Goal: Task Accomplishment & Management: Manage account settings

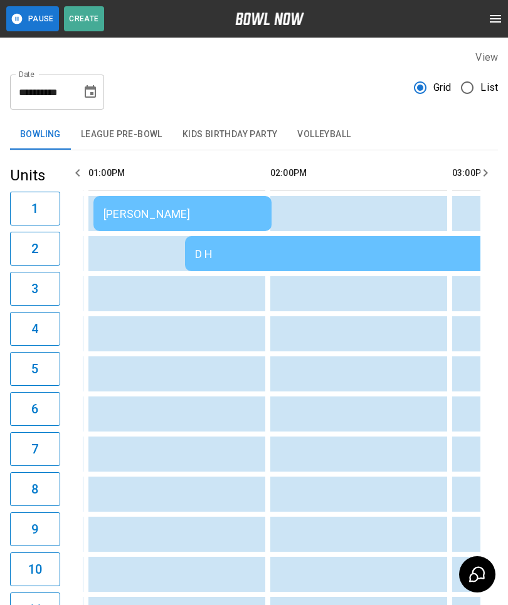
click at [268, 237] on td "D H" at bounding box center [365, 253] width 361 height 35
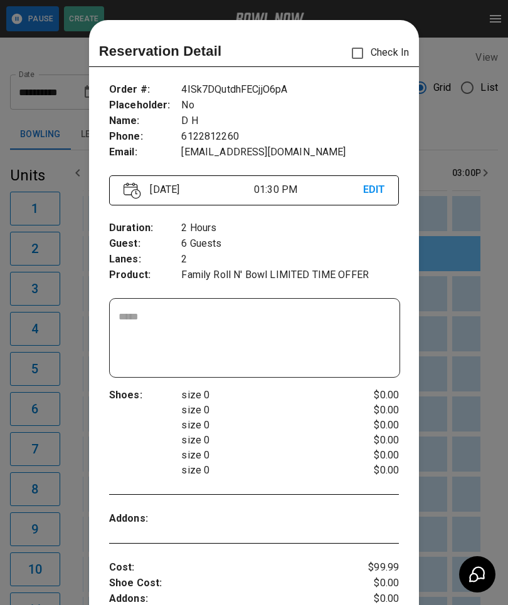
scroll to position [20, 0]
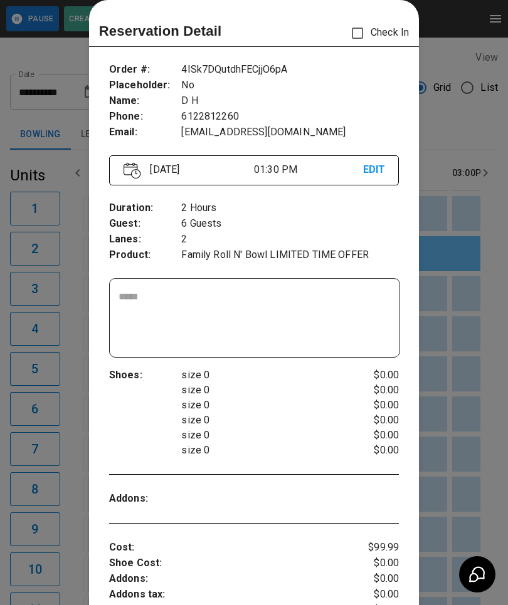
click at [445, 424] on div at bounding box center [254, 302] width 508 height 605
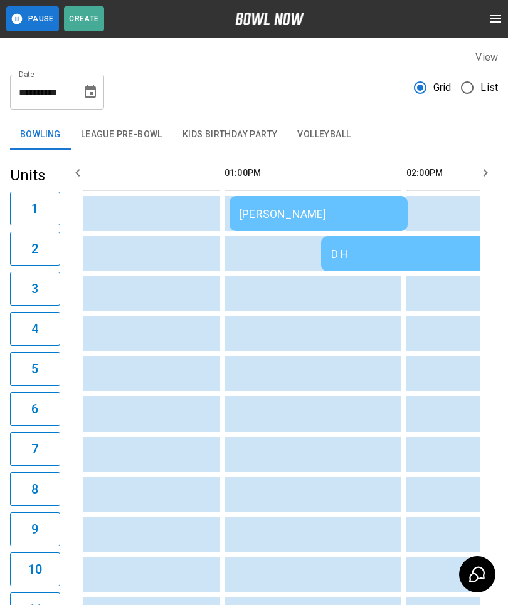
scroll to position [0, 694]
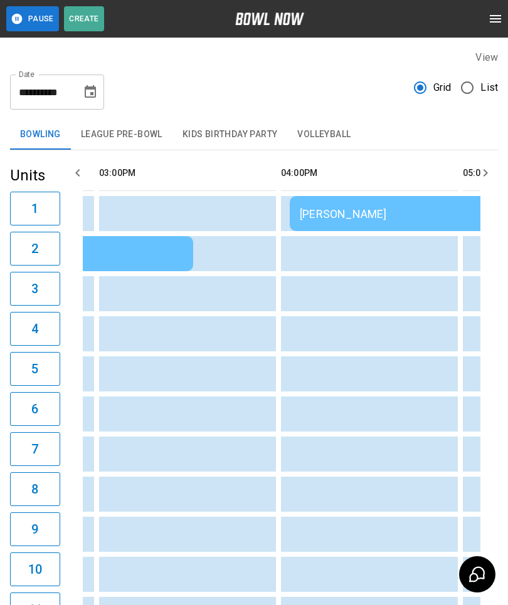
click at [331, 211] on div "[PERSON_NAME]" at bounding box center [424, 213] width 249 height 13
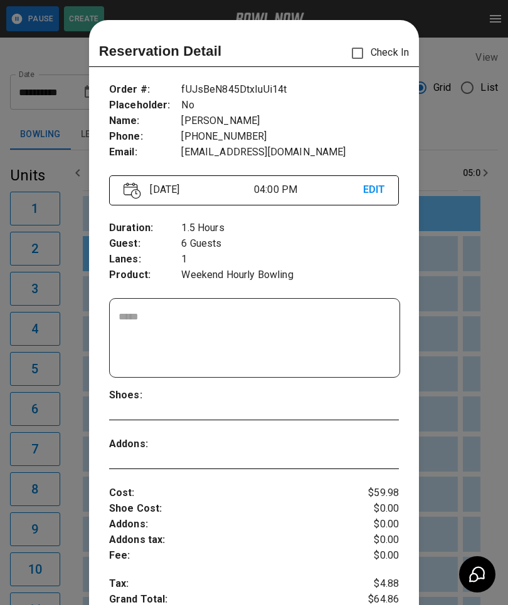
click at [473, 410] on div at bounding box center [254, 302] width 508 height 605
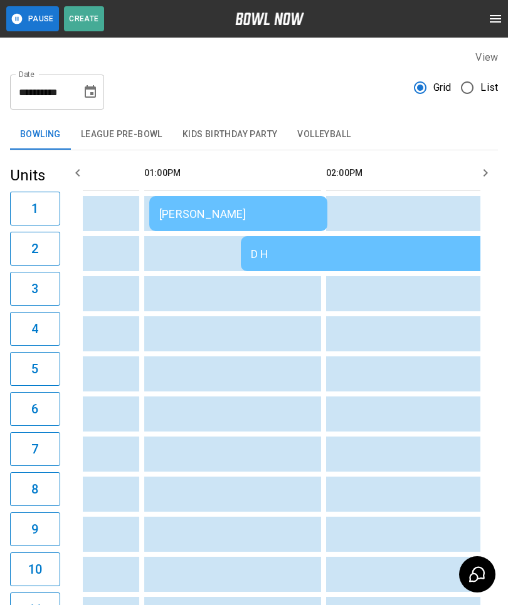
scroll to position [0, 754]
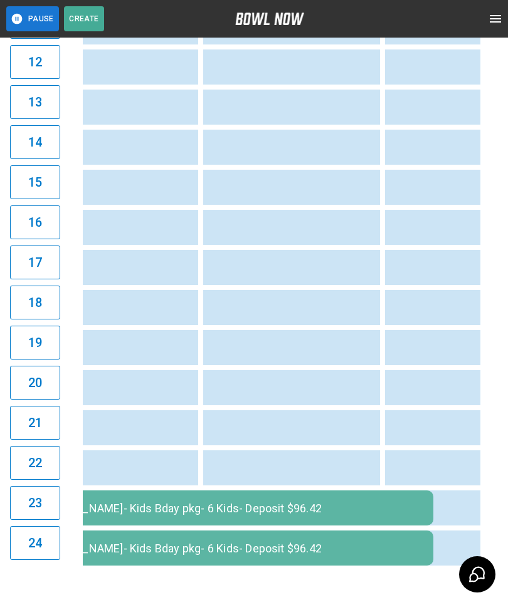
click at [187, 515] on div "[PERSON_NAME]- Kids Bday pkg- 6 Kids- Deposit $96.42" at bounding box center [229, 508] width 387 height 13
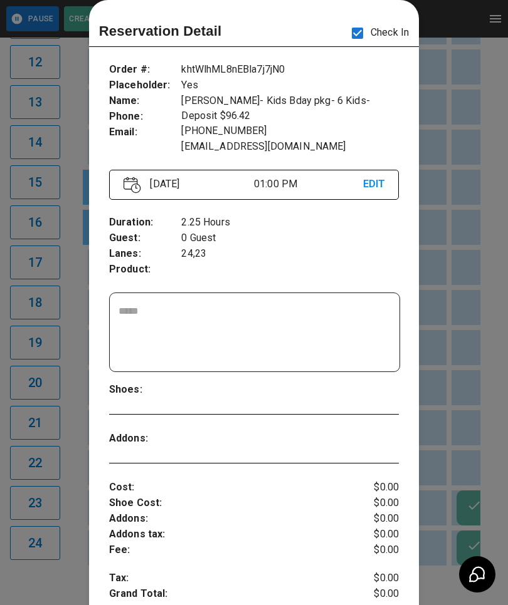
click at [479, 441] on div at bounding box center [254, 302] width 508 height 605
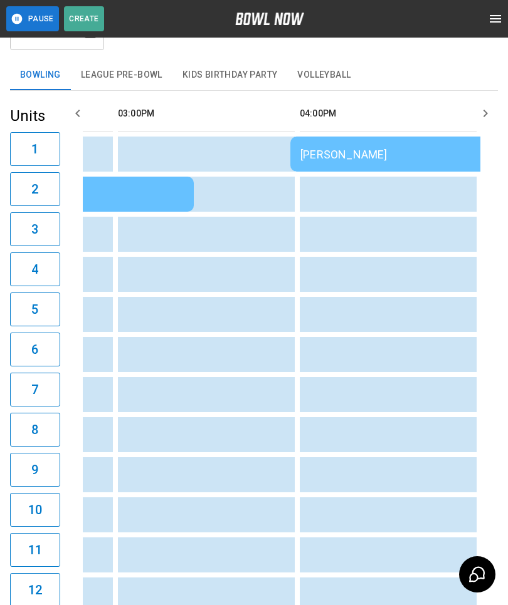
scroll to position [0, 1174]
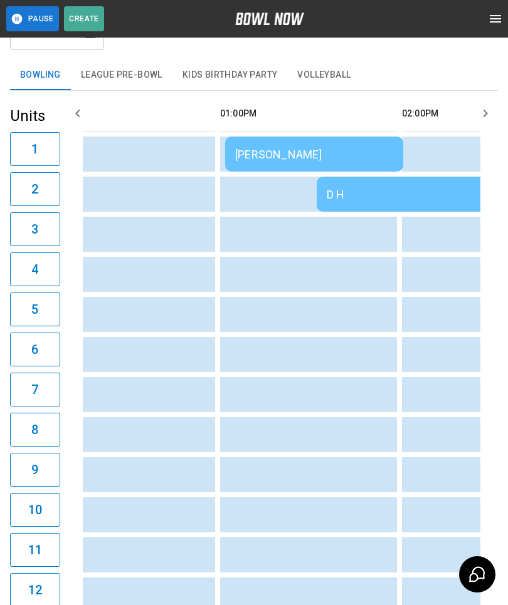
click at [413, 187] on td "D H" at bounding box center [496, 194] width 361 height 35
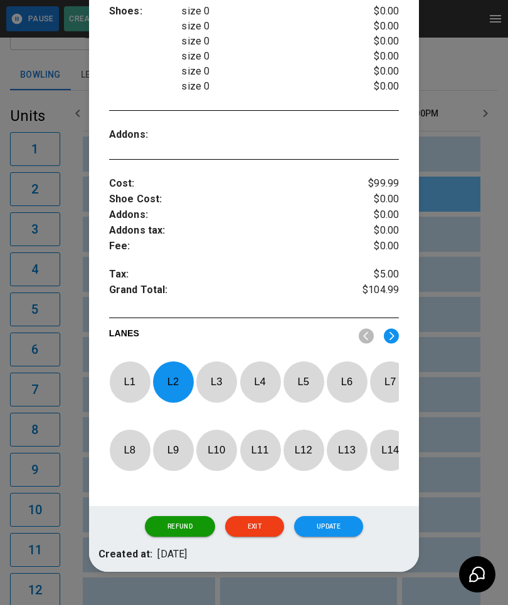
click at [172, 368] on p "L 2" at bounding box center [172, 381] width 41 height 29
click at [395, 332] on img at bounding box center [390, 336] width 15 height 16
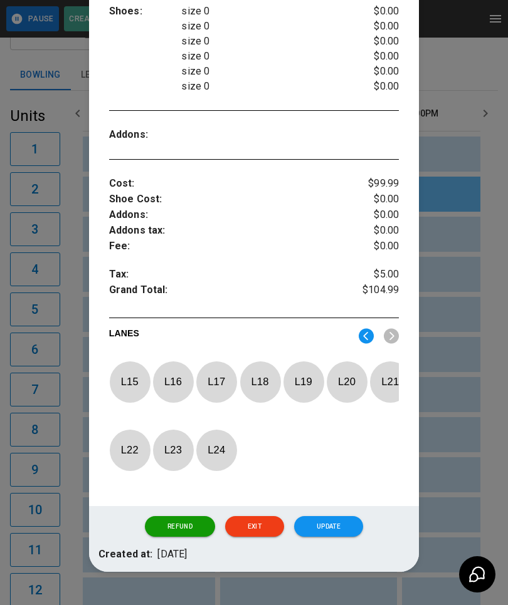
click at [132, 375] on p "L 15" at bounding box center [129, 381] width 41 height 29
click at [338, 538] on button "Update" at bounding box center [328, 526] width 69 height 21
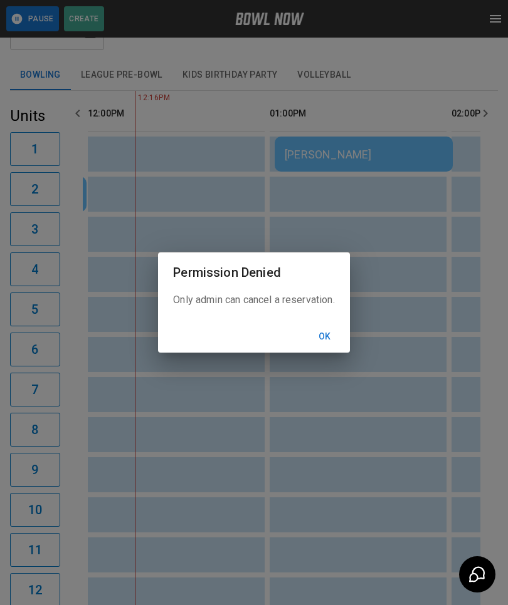
click at [400, 427] on div "Permission Denied Only admin can cancel a reservation. Ok" at bounding box center [254, 302] width 508 height 605
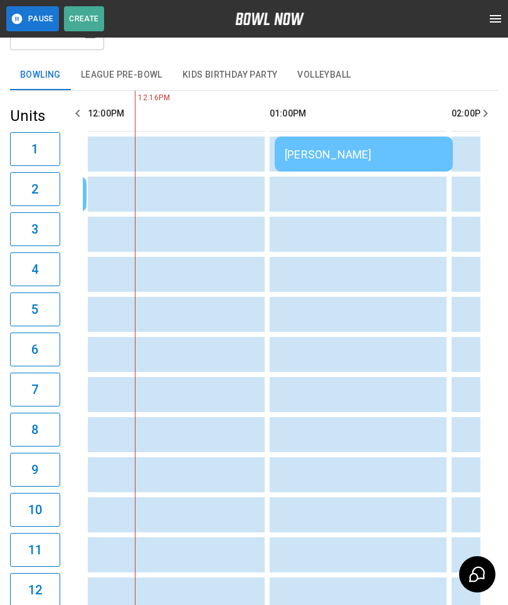
click at [351, 147] on td "[PERSON_NAME]" at bounding box center [363, 154] width 178 height 35
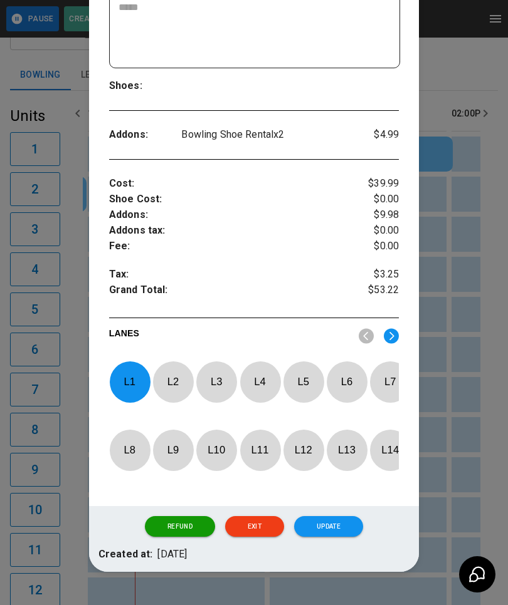
click at [126, 367] on div at bounding box center [130, 382] width 41 height 41
click at [307, 375] on p "L 5" at bounding box center [303, 381] width 41 height 29
click at [344, 533] on button "Update" at bounding box center [328, 526] width 69 height 21
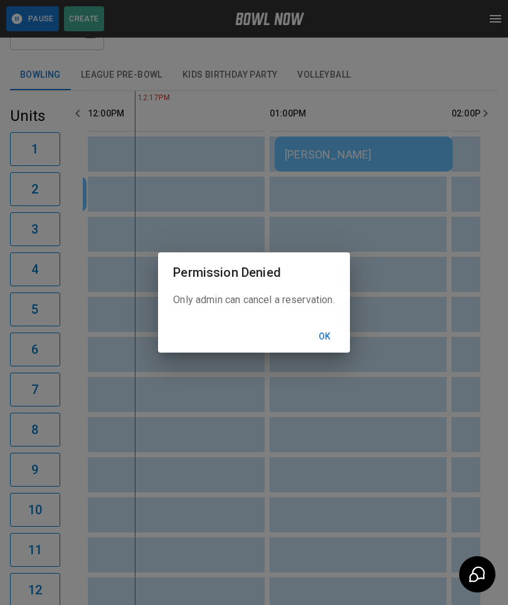
click at [323, 348] on button "Ok" at bounding box center [325, 336] width 40 height 23
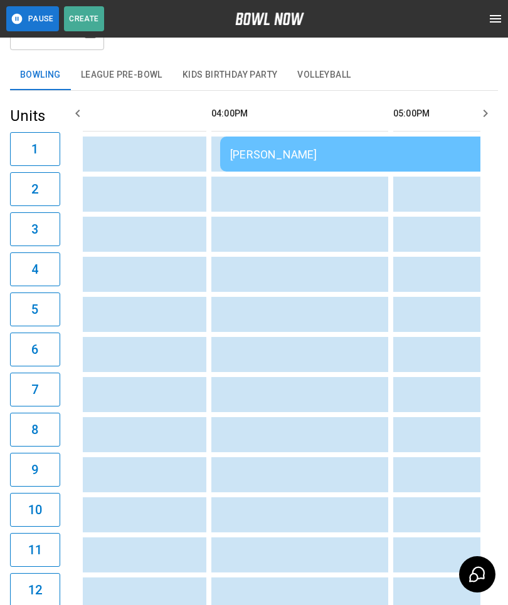
click at [345, 146] on td "[PERSON_NAME]" at bounding box center [354, 154] width 269 height 35
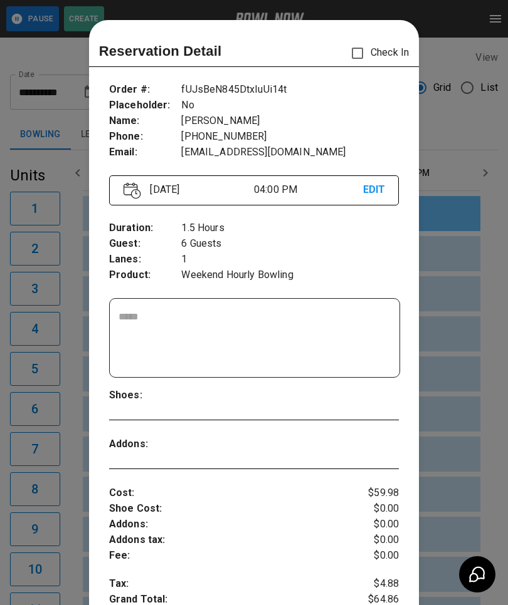
click at [457, 395] on div at bounding box center [254, 302] width 508 height 605
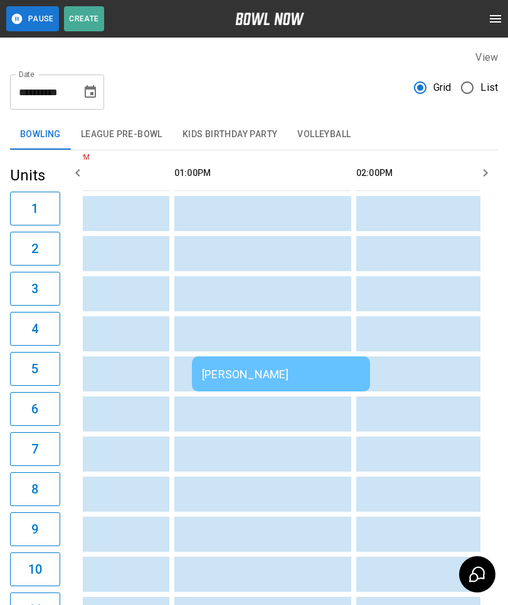
scroll to position [0, 520]
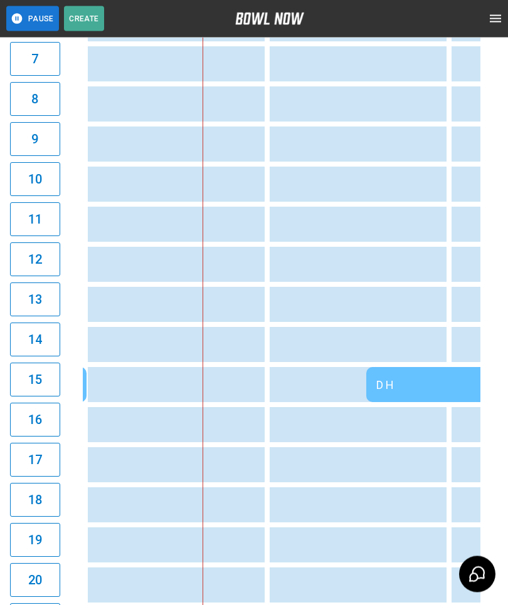
scroll to position [262, 0]
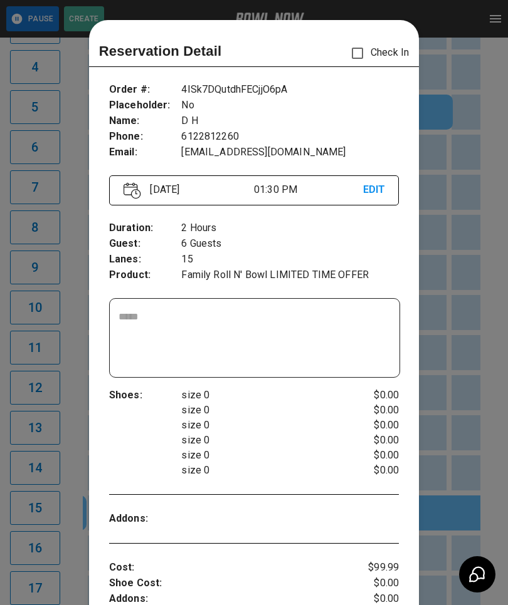
scroll to position [20, 0]
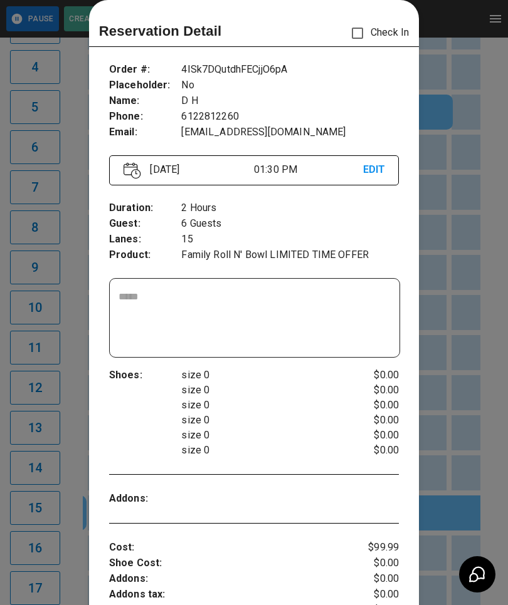
click at [449, 457] on div at bounding box center [254, 302] width 508 height 605
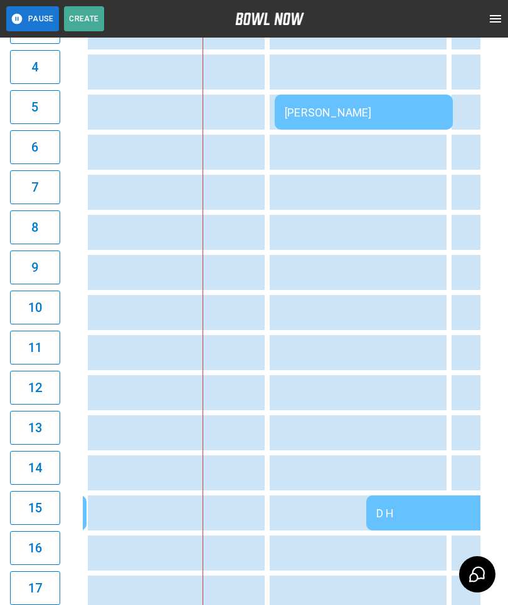
click at [313, 102] on td "[PERSON_NAME]" at bounding box center [363, 112] width 178 height 35
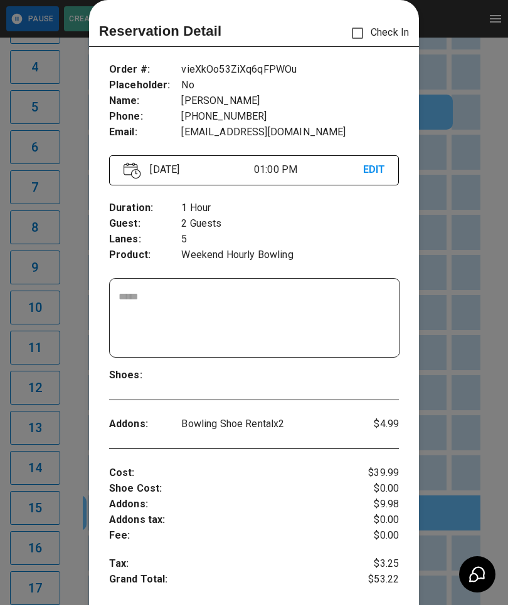
click at [452, 331] on div at bounding box center [254, 302] width 508 height 605
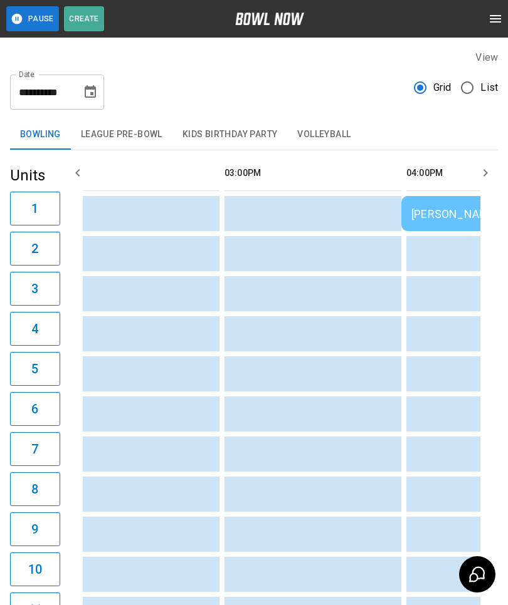
scroll to position [0, 0]
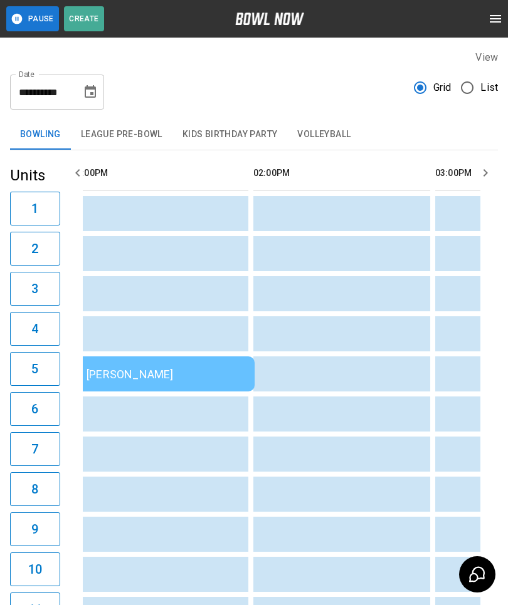
click at [333, 125] on button "Volleyball" at bounding box center [323, 135] width 73 height 30
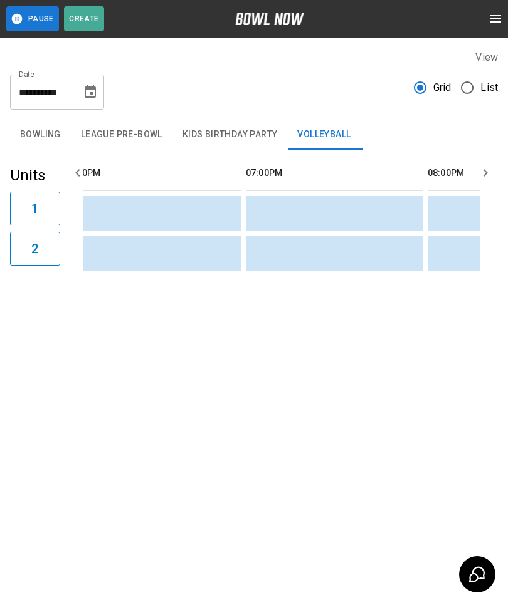
click at [53, 125] on button "Bowling" at bounding box center [40, 135] width 61 height 30
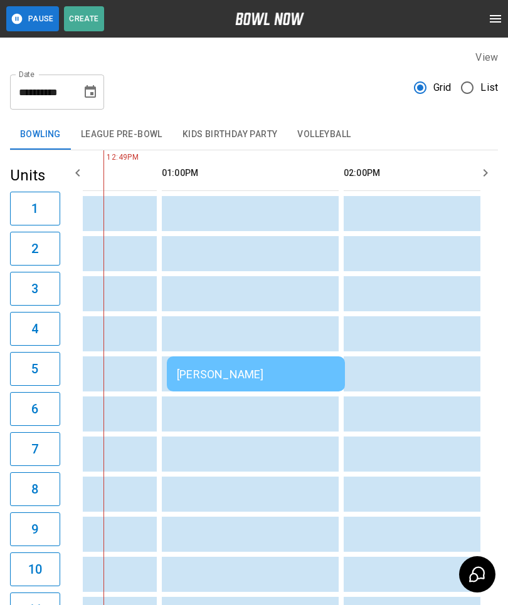
click at [251, 367] on td "[PERSON_NAME]" at bounding box center [256, 374] width 178 height 35
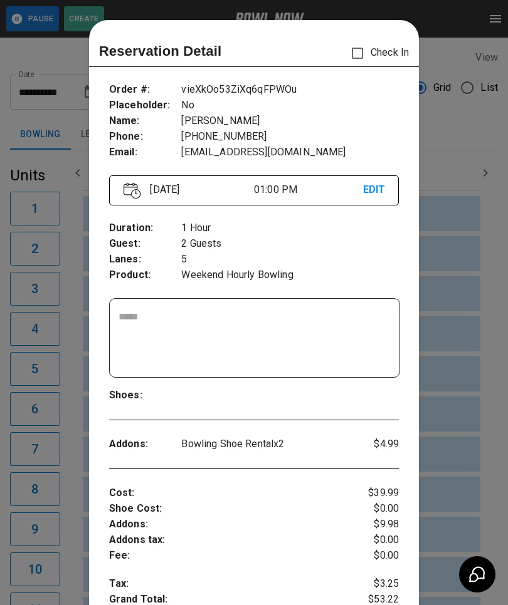
click at [471, 433] on div at bounding box center [254, 302] width 508 height 605
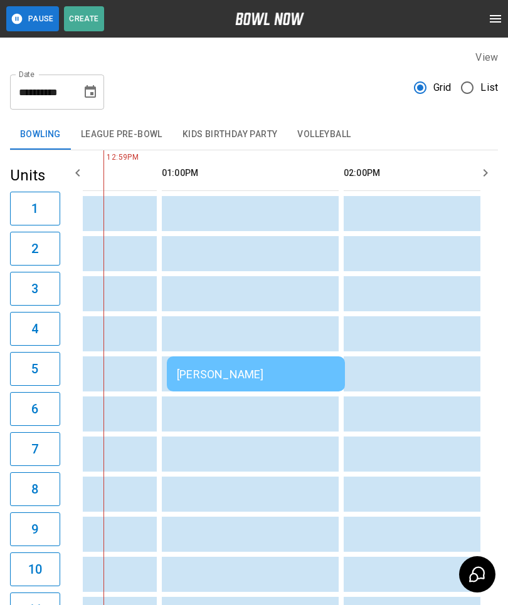
click at [247, 365] on td "[PERSON_NAME]" at bounding box center [256, 374] width 178 height 35
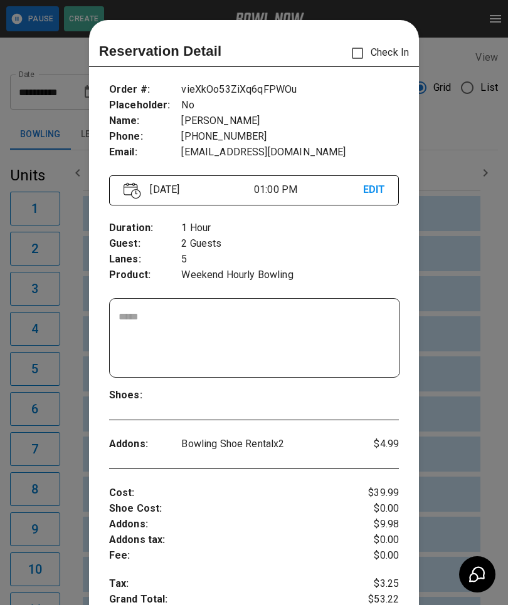
click at [477, 413] on div at bounding box center [254, 302] width 508 height 605
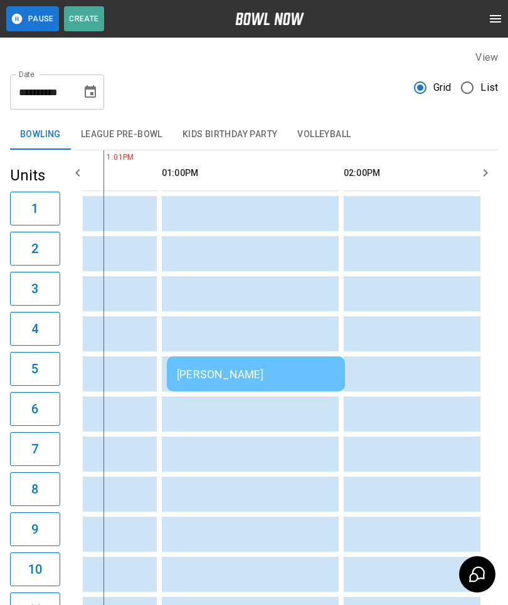
click at [215, 367] on td "[PERSON_NAME]" at bounding box center [256, 374] width 178 height 35
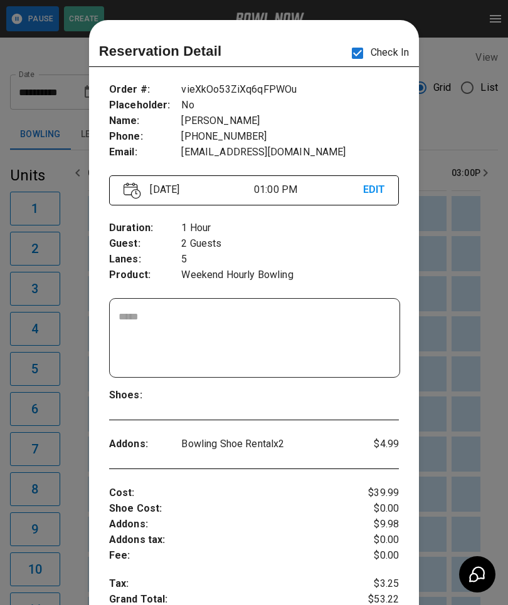
click at [464, 414] on div at bounding box center [254, 302] width 508 height 605
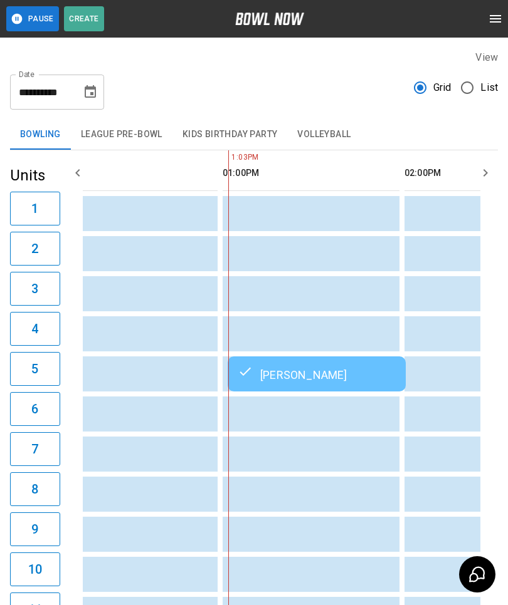
scroll to position [0, 592]
click at [175, 466] on td "sticky table" at bounding box center [156, 454] width 41 height 35
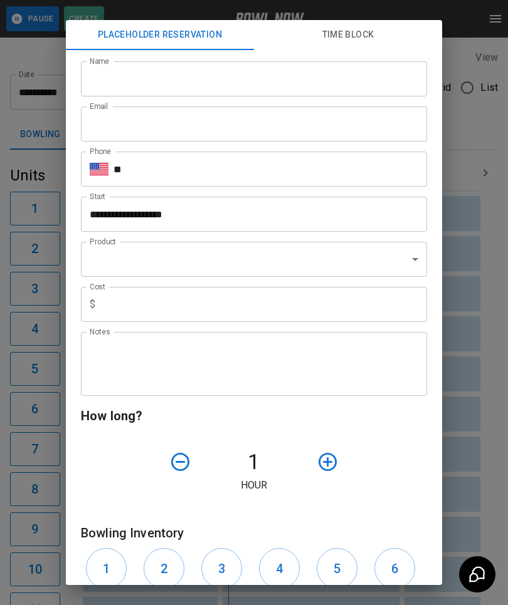
click at [485, 457] on div "**********" at bounding box center [254, 302] width 508 height 605
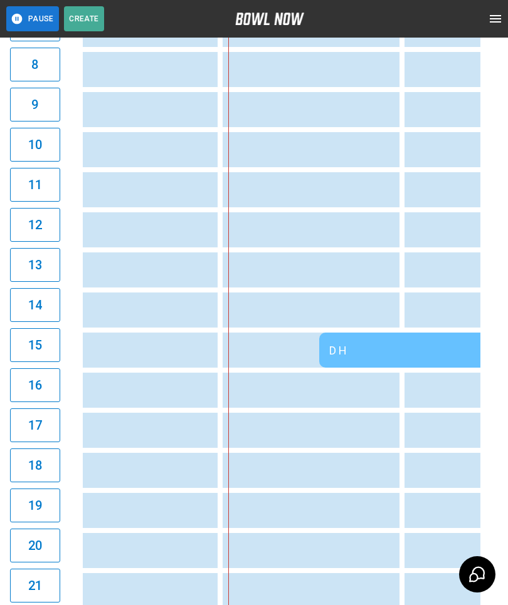
scroll to position [430, 0]
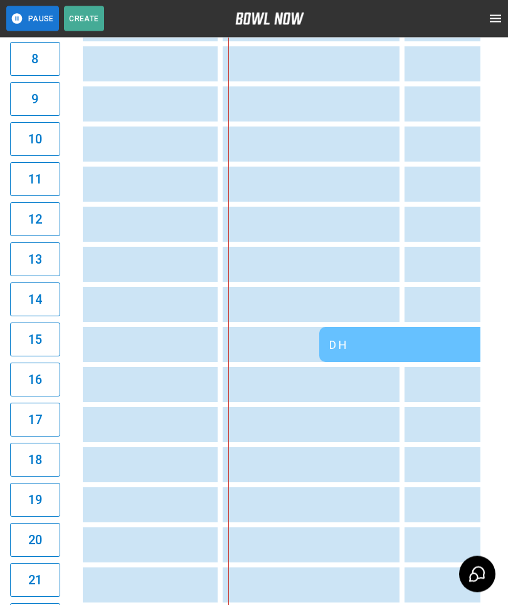
click at [381, 350] on div "D H" at bounding box center [499, 345] width 341 height 13
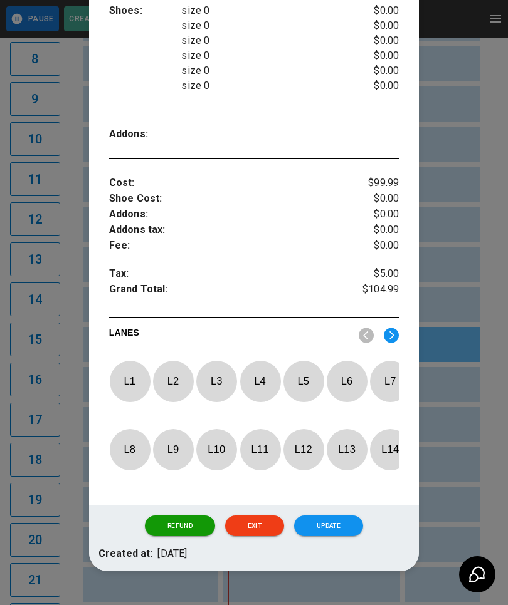
scroll to position [384, 0]
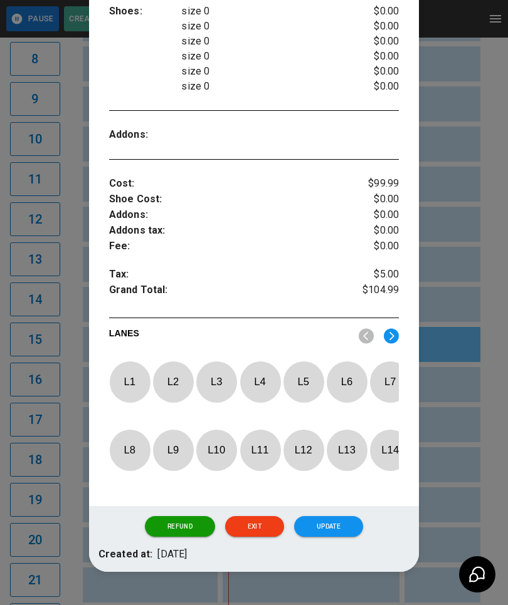
click at [385, 333] on img at bounding box center [390, 336] width 15 height 16
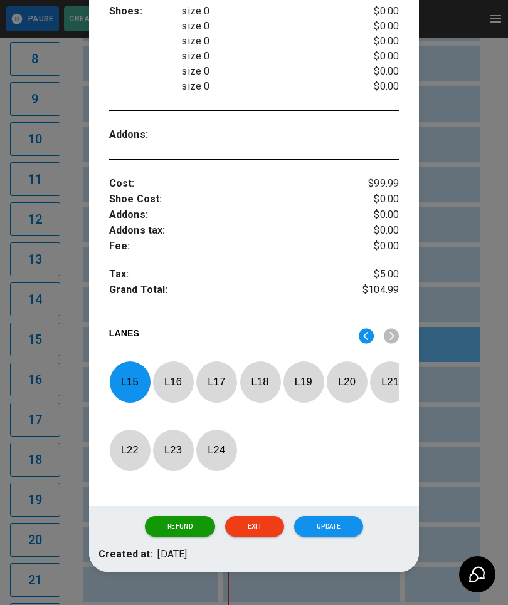
click at [119, 377] on p "L 15" at bounding box center [129, 381] width 41 height 29
click at [365, 337] on img at bounding box center [365, 336] width 15 height 16
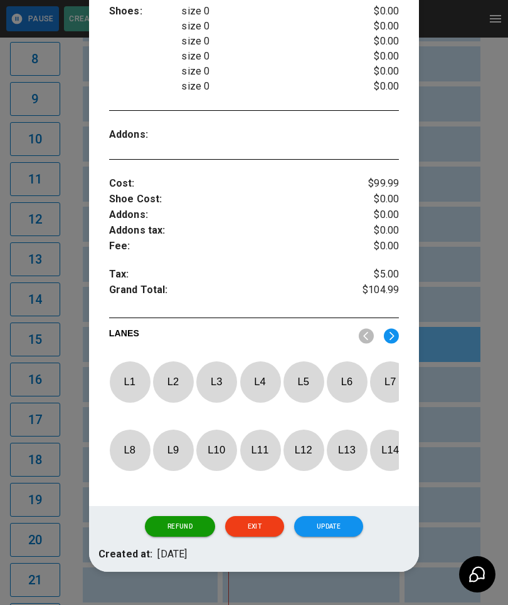
click at [348, 375] on p "L 6" at bounding box center [346, 381] width 41 height 29
click at [338, 531] on button "Update" at bounding box center [328, 526] width 69 height 21
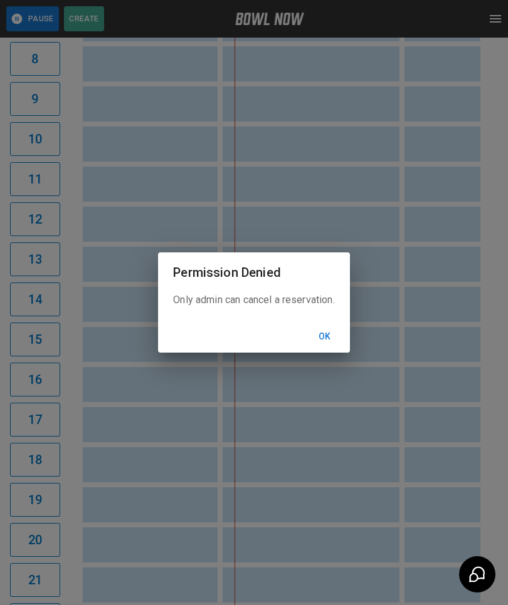
click at [330, 348] on button "Ok" at bounding box center [325, 336] width 40 height 23
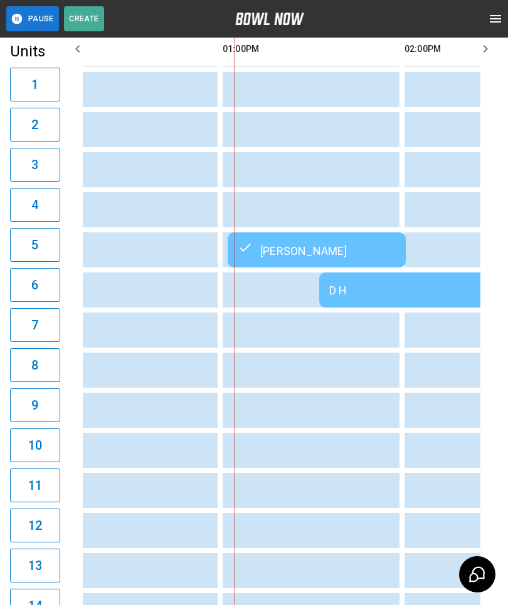
scroll to position [103, 0]
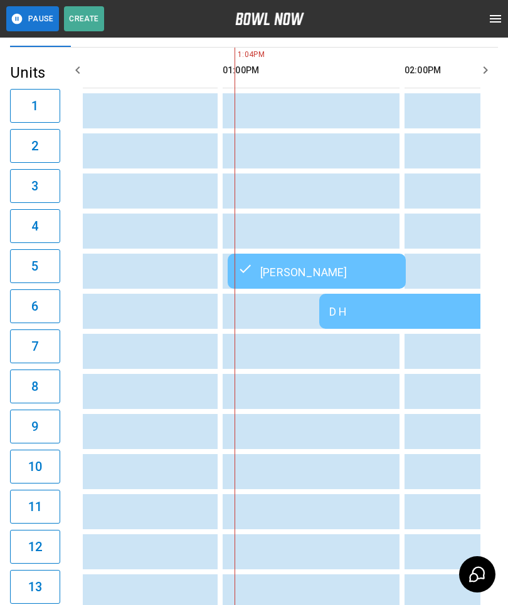
click at [319, 266] on div "[PERSON_NAME]" at bounding box center [316, 271] width 158 height 15
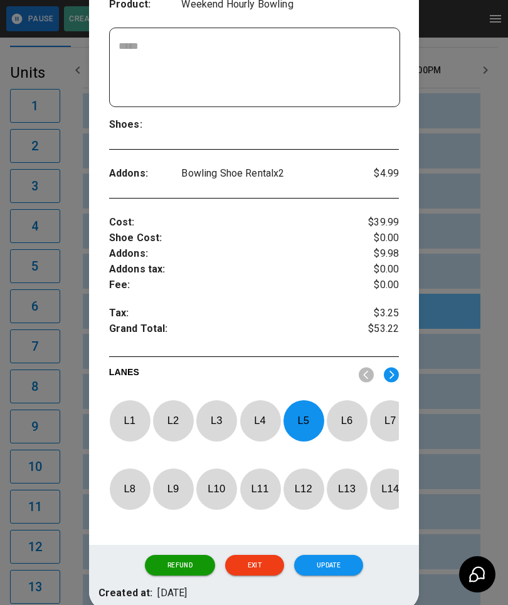
scroll to position [345, 0]
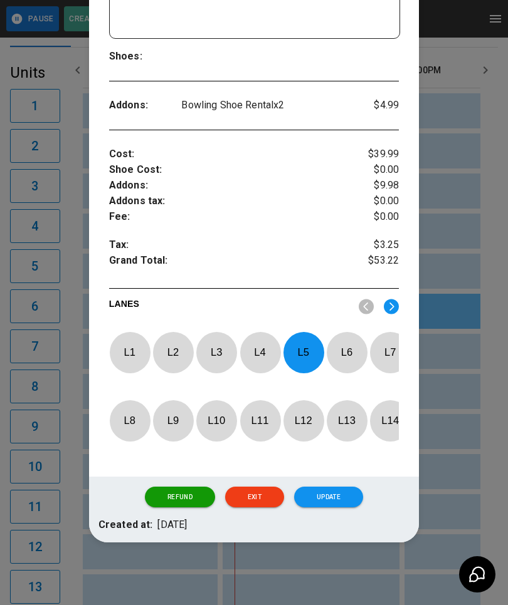
click at [300, 348] on p "L 5" at bounding box center [303, 352] width 41 height 29
click at [392, 300] on img at bounding box center [390, 307] width 15 height 16
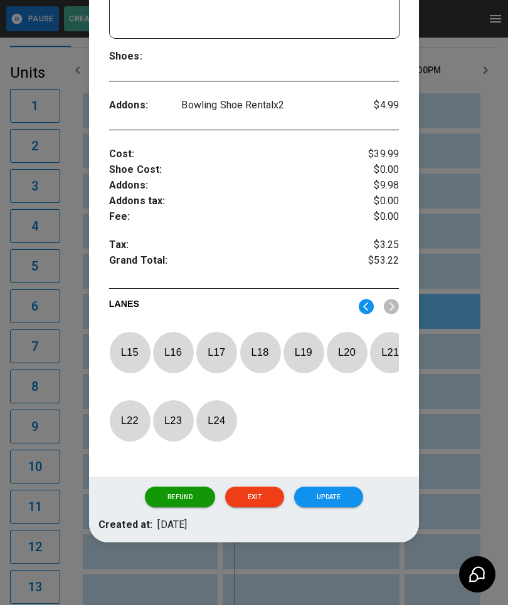
click at [125, 343] on p "L 15" at bounding box center [129, 352] width 41 height 29
click at [336, 504] on button "Update" at bounding box center [328, 497] width 69 height 21
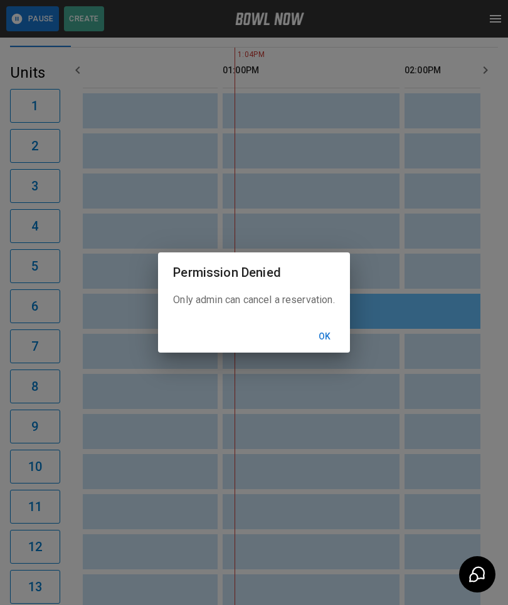
click at [325, 316] on div "Only admin can cancel a reservation." at bounding box center [253, 307] width 191 height 28
click at [333, 321] on div "Ok" at bounding box center [253, 336] width 191 height 33
click at [323, 347] on button "Ok" at bounding box center [325, 336] width 40 height 23
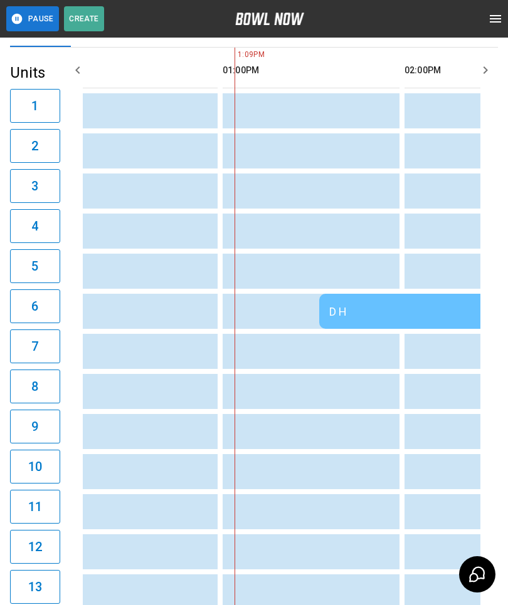
click at [374, 318] on div "D H" at bounding box center [499, 311] width 341 height 13
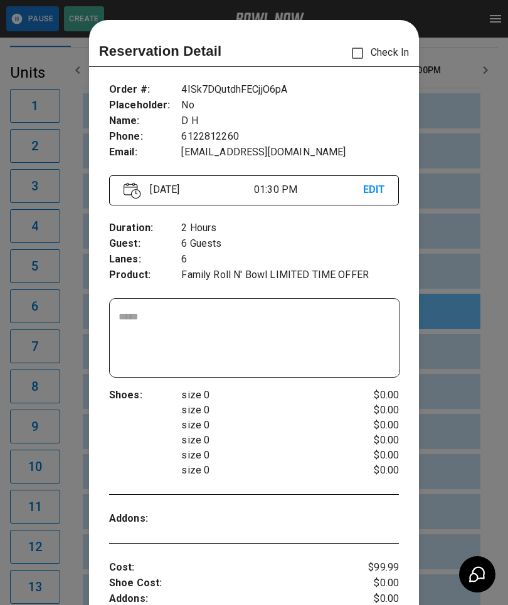
scroll to position [20, 0]
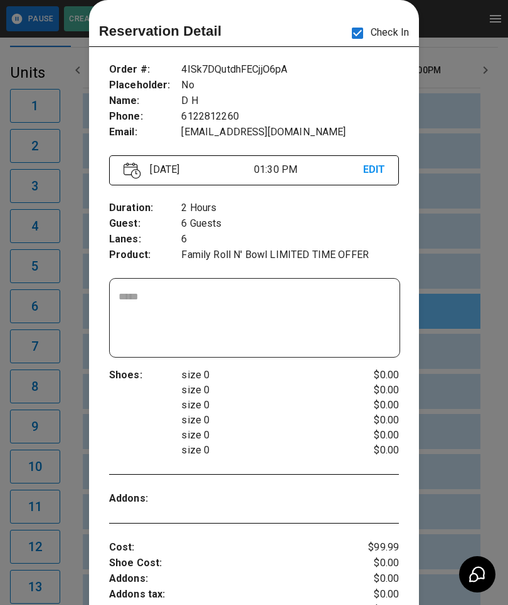
click at [475, 403] on div at bounding box center [254, 302] width 508 height 605
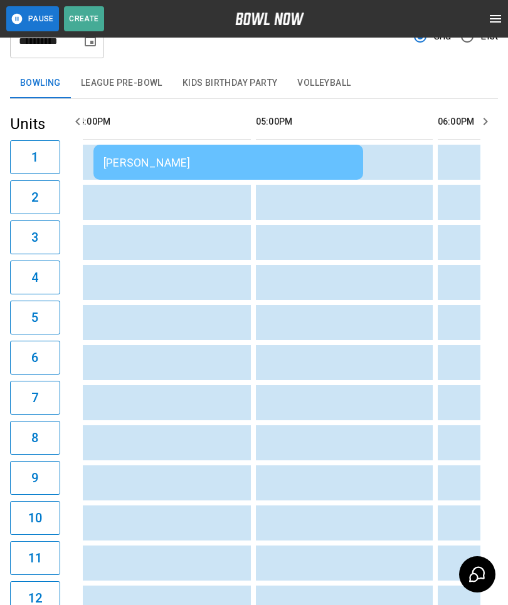
scroll to position [0, 1244]
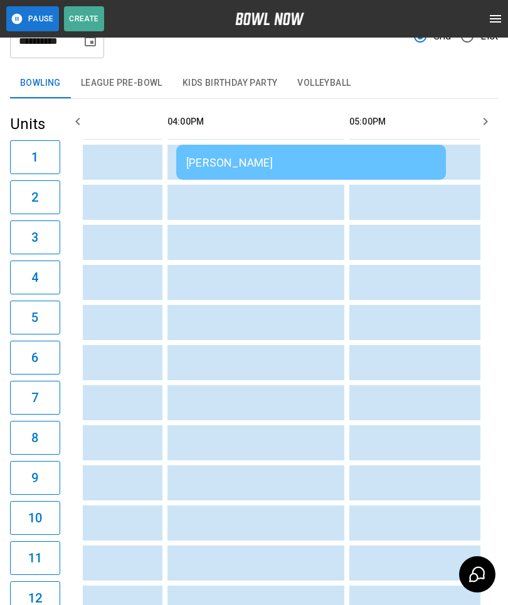
click at [286, 141] on table "Alan Wanless Amanda Boese Pam Fearing Ken Alexon Ken Alexon D H Curtis Jackson …" at bounding box center [173, 603] width 2567 height 1008
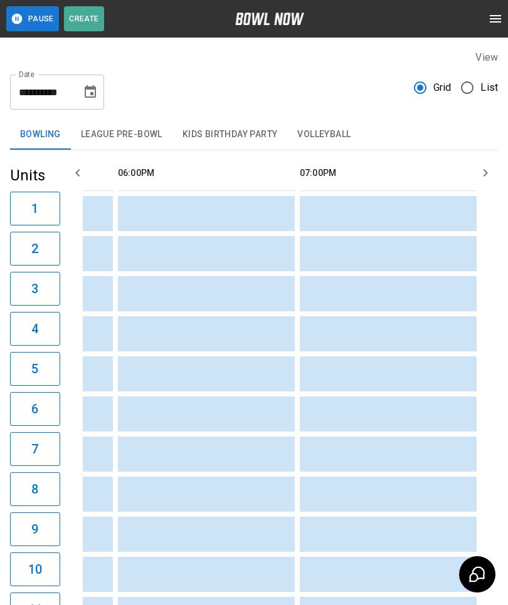
scroll to position [0, 1738]
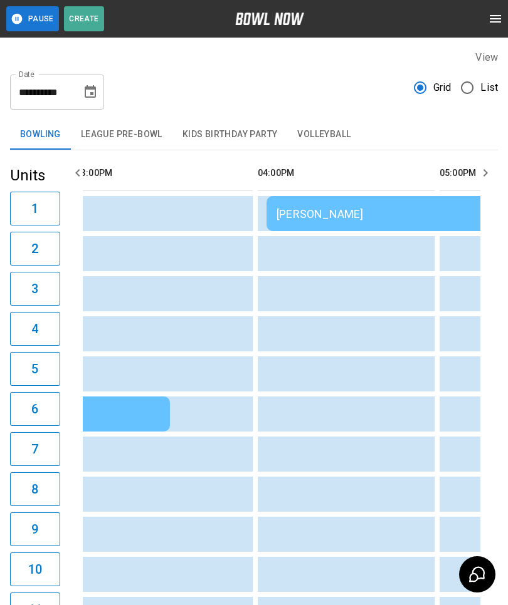
click at [268, 461] on td "sticky table" at bounding box center [286, 454] width 41 height 35
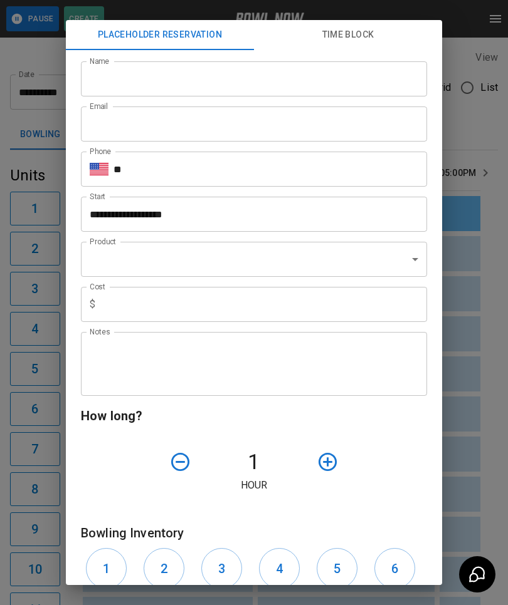
click at [477, 454] on div "**********" at bounding box center [254, 302] width 508 height 605
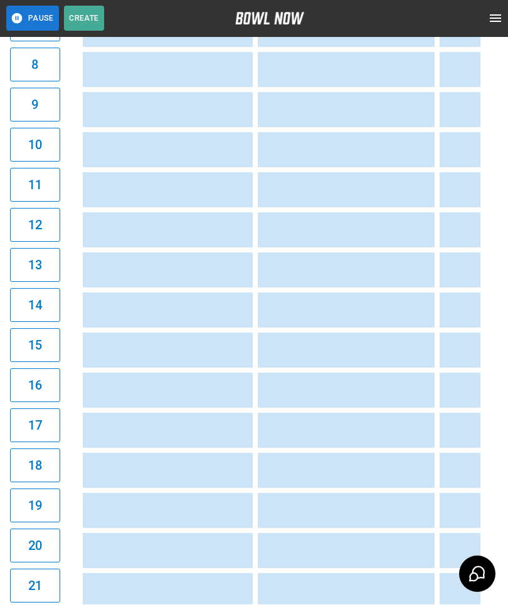
scroll to position [425, 0]
